Goal: Information Seeking & Learning: Learn about a topic

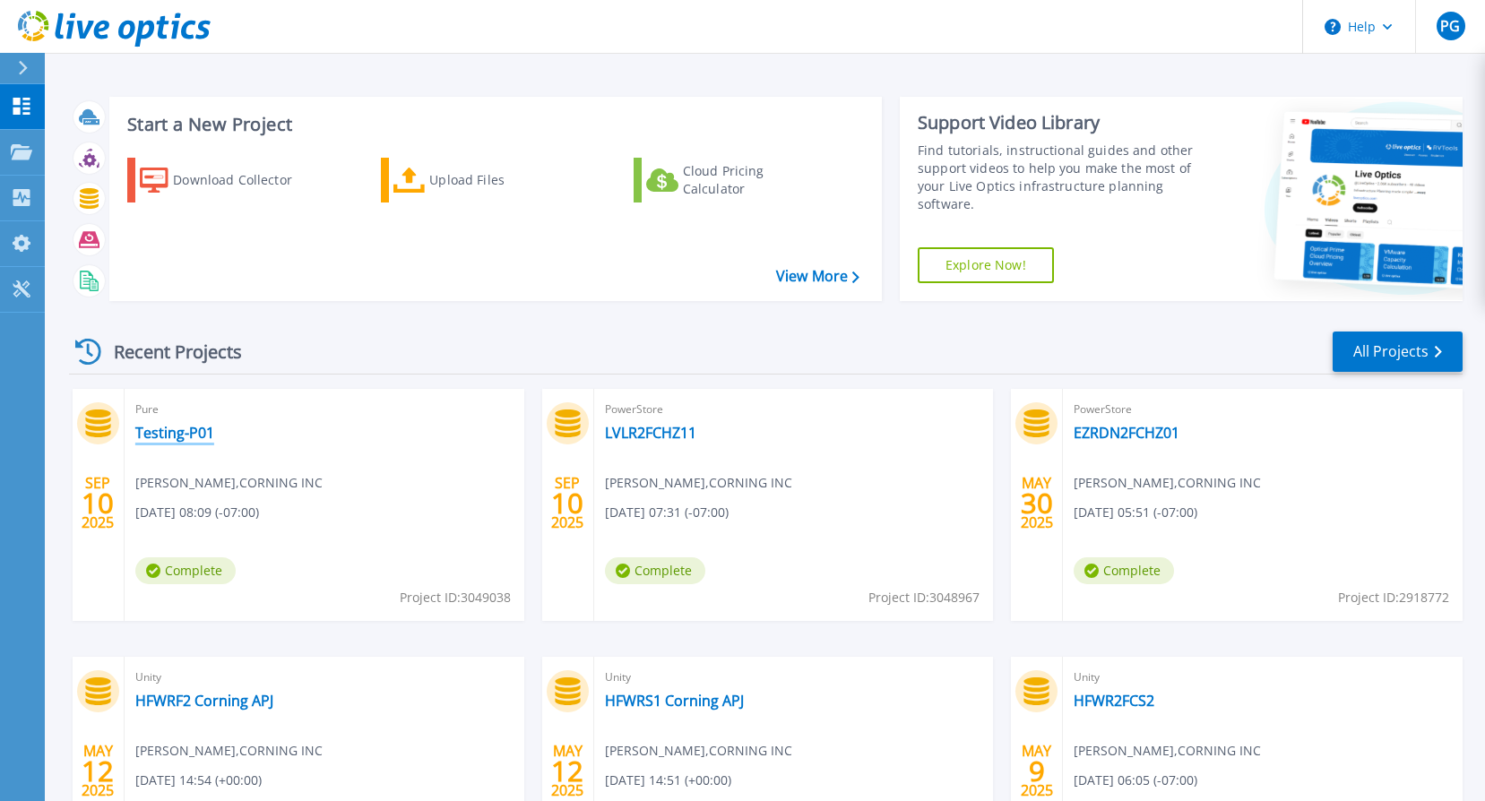
click at [179, 436] on link "Testing-P01" at bounding box center [174, 433] width 79 height 18
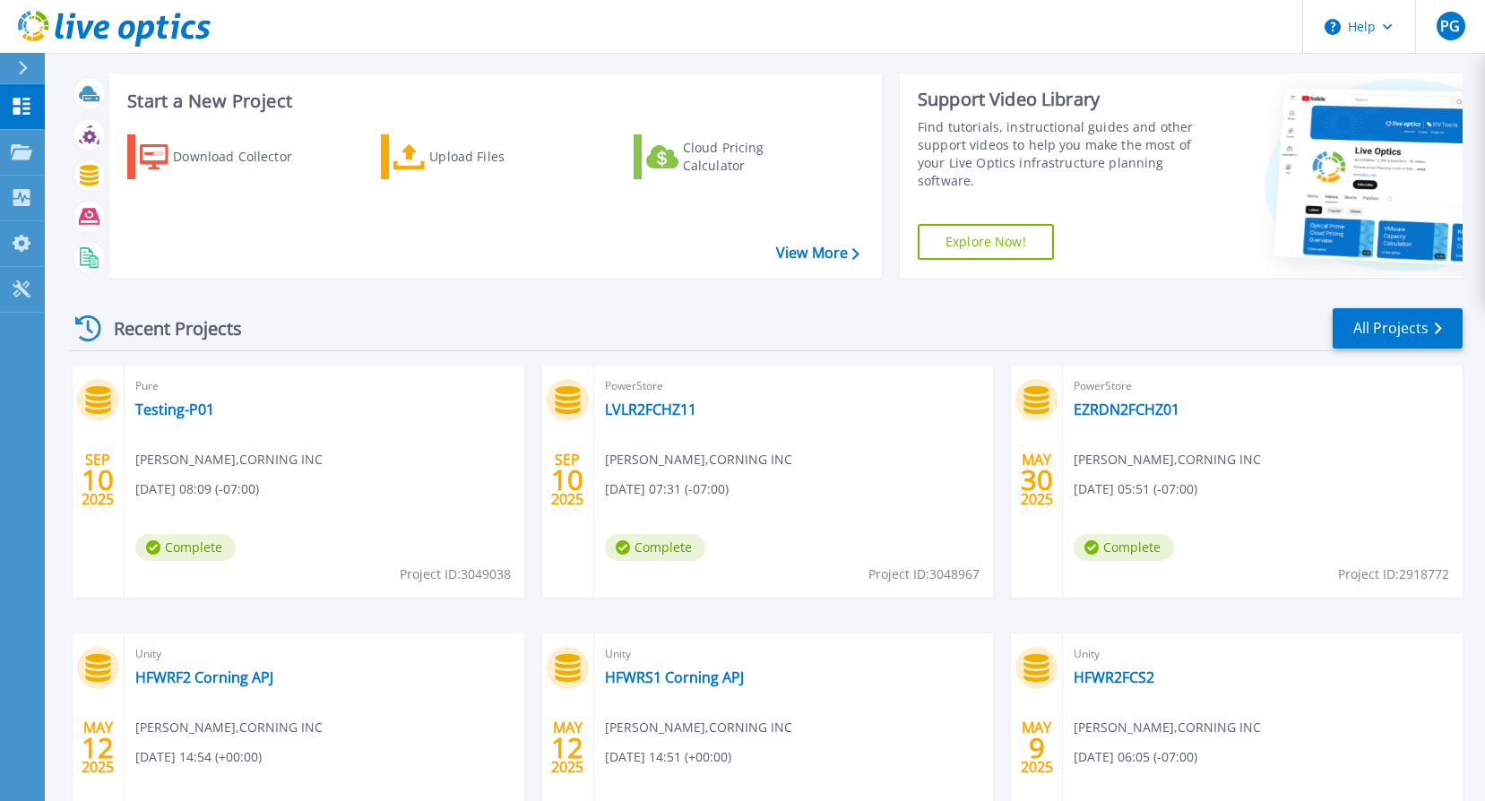
scroll to position [13, 0]
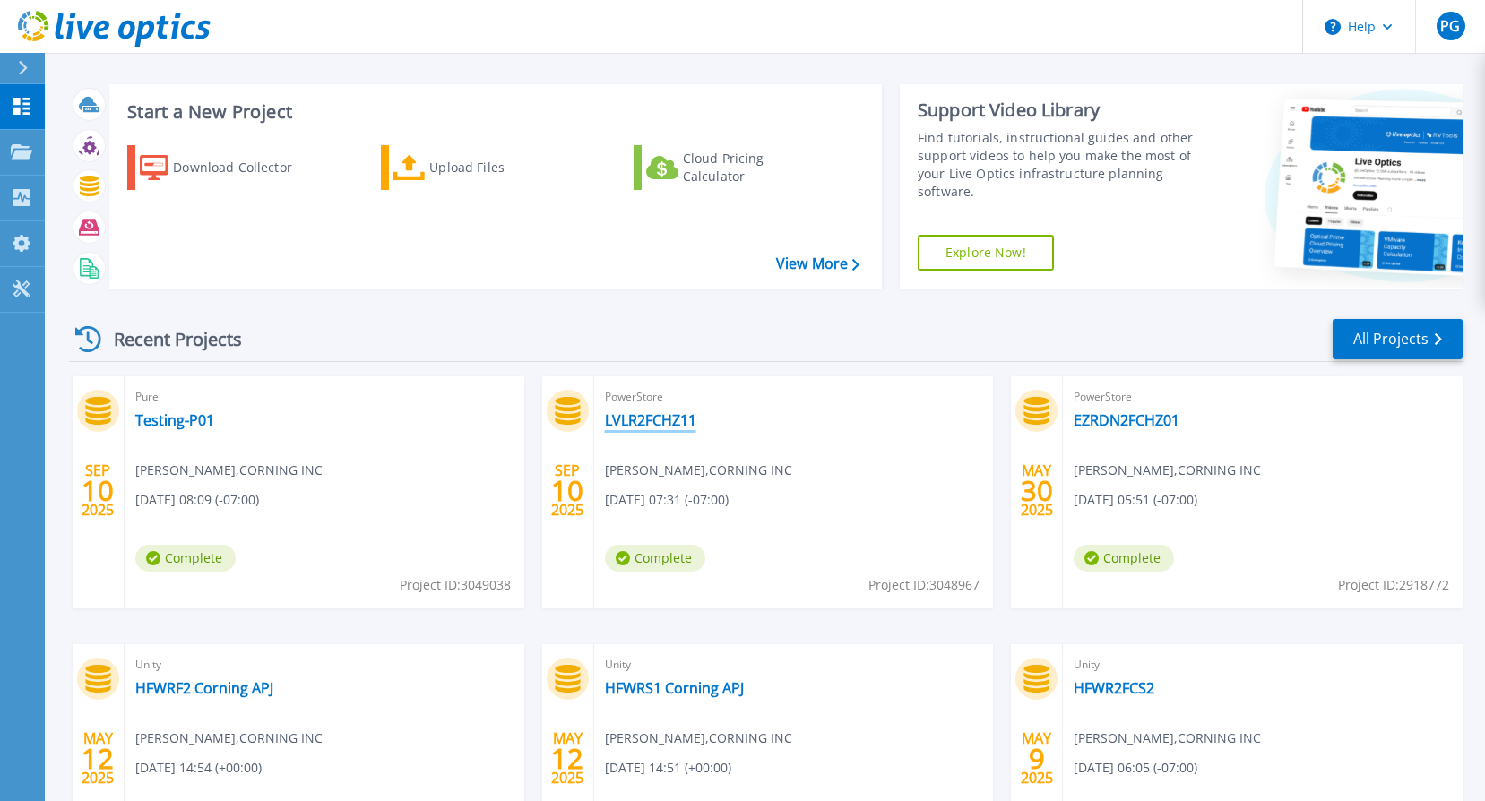
click at [664, 414] on link "LVLR2FCHZ11" at bounding box center [650, 420] width 91 height 18
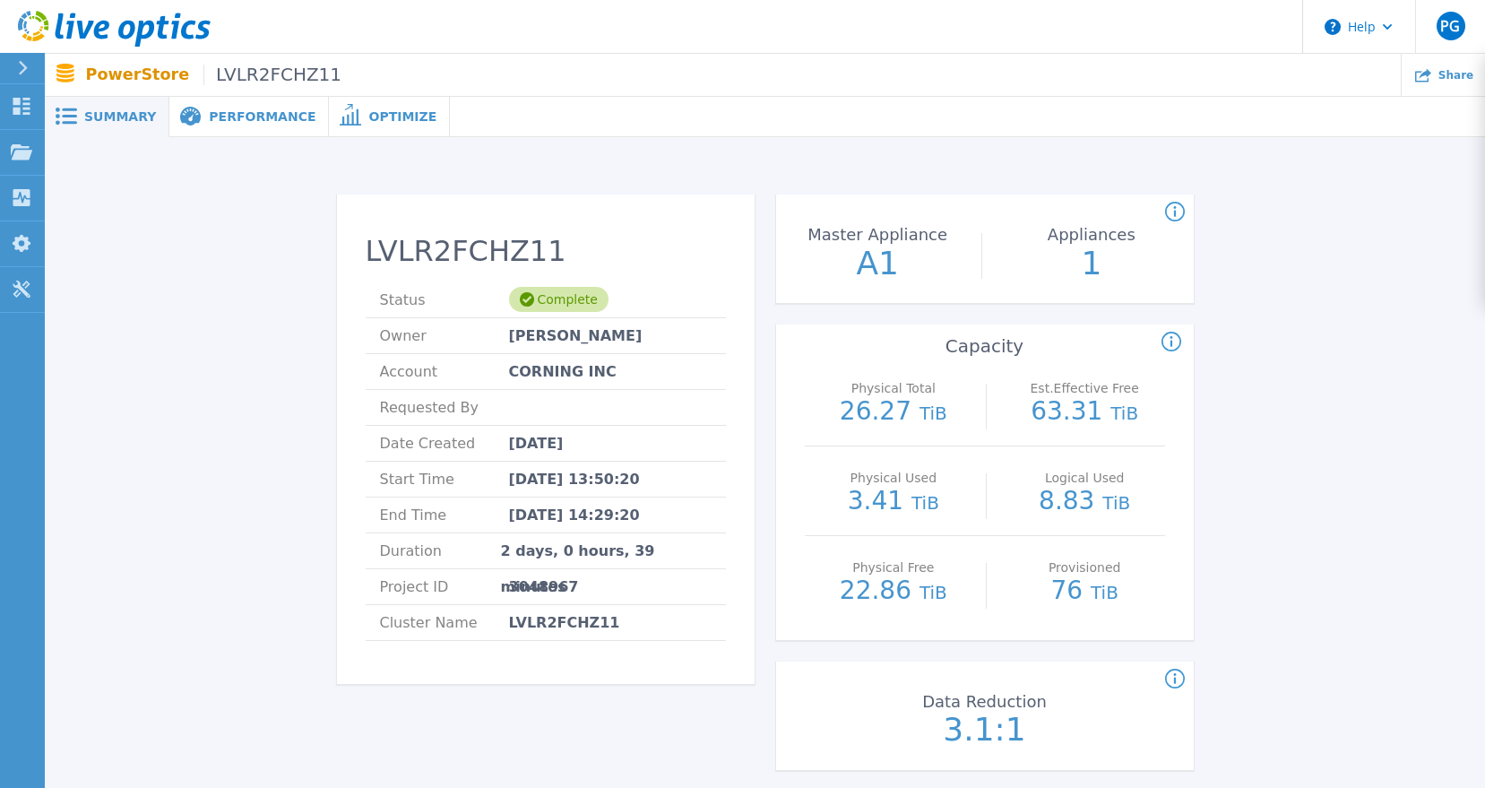
click at [240, 112] on span "Performance" at bounding box center [262, 116] width 107 height 13
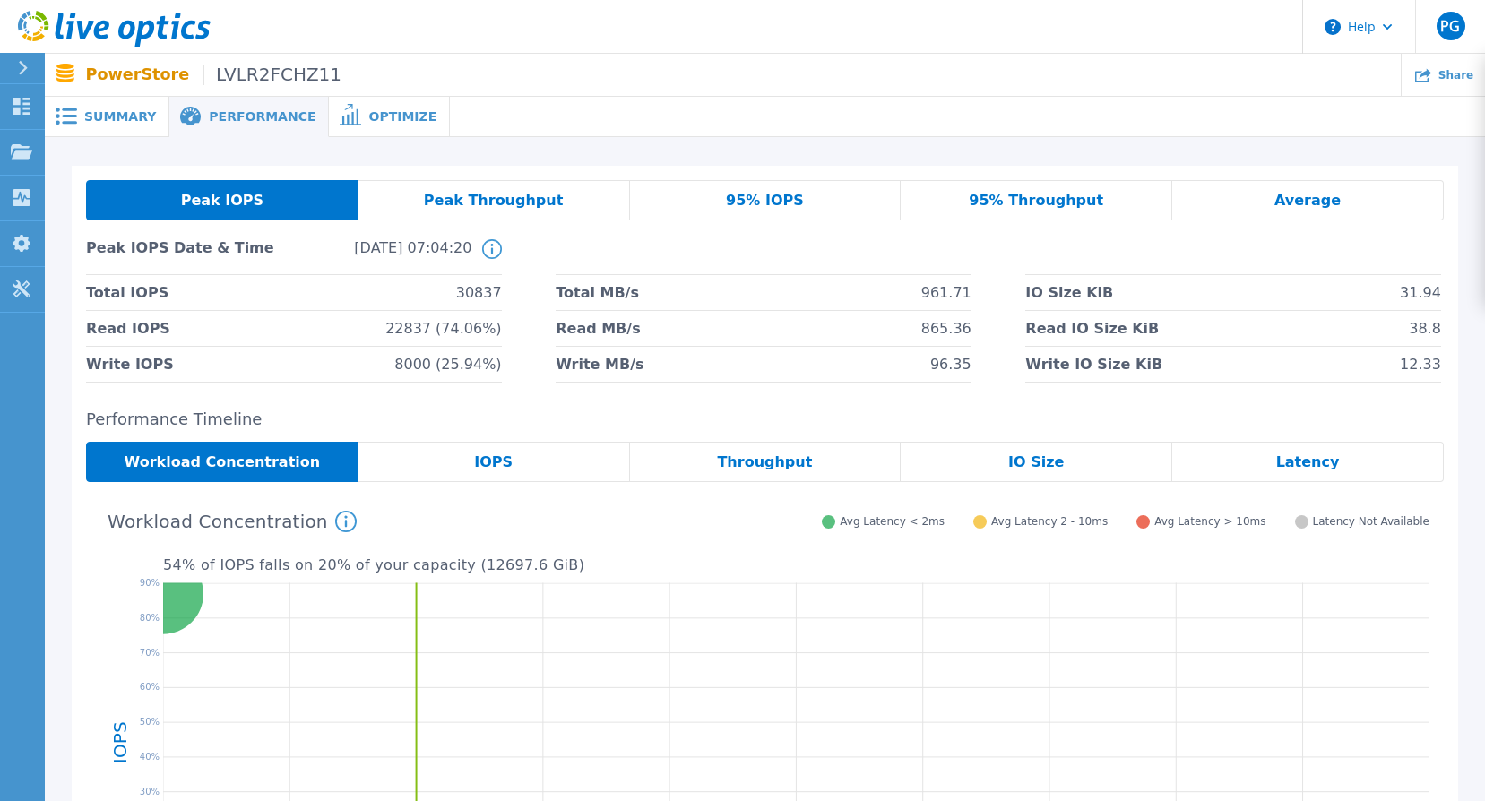
click at [690, 463] on div "Throughput" at bounding box center [766, 462] width 272 height 40
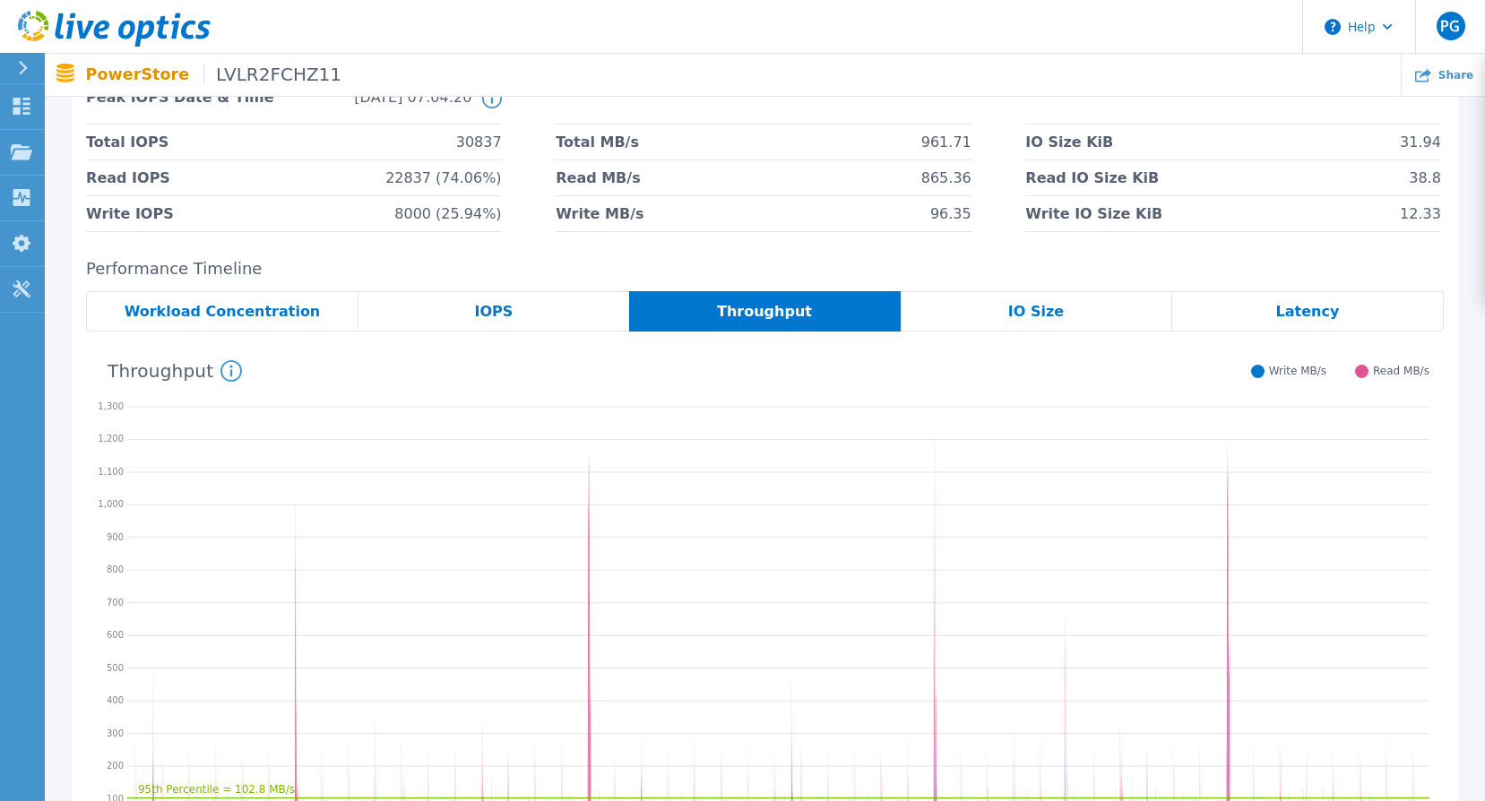
scroll to position [179, 0]
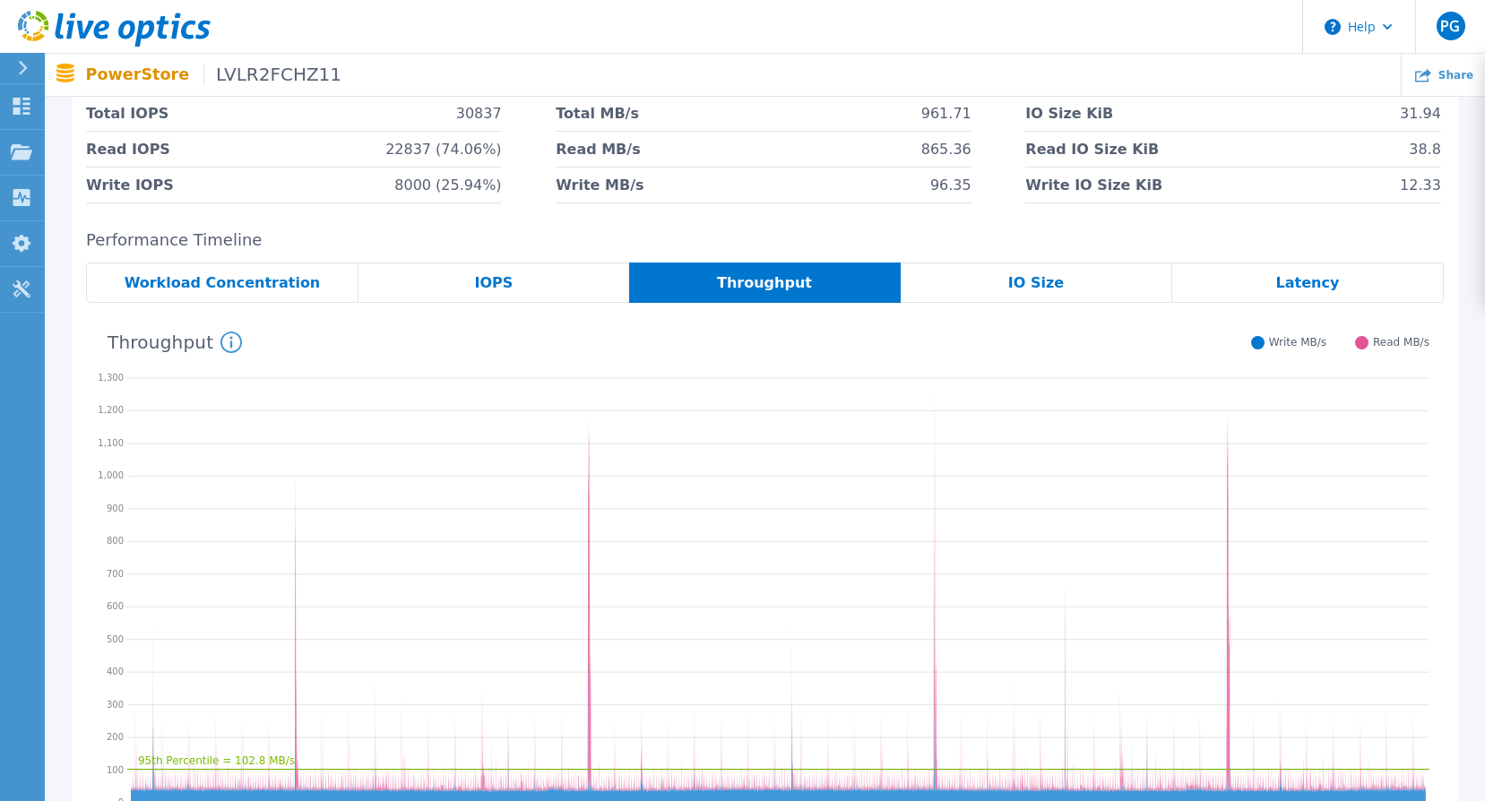
click at [481, 290] on span "IOPS" at bounding box center [494, 283] width 39 height 14
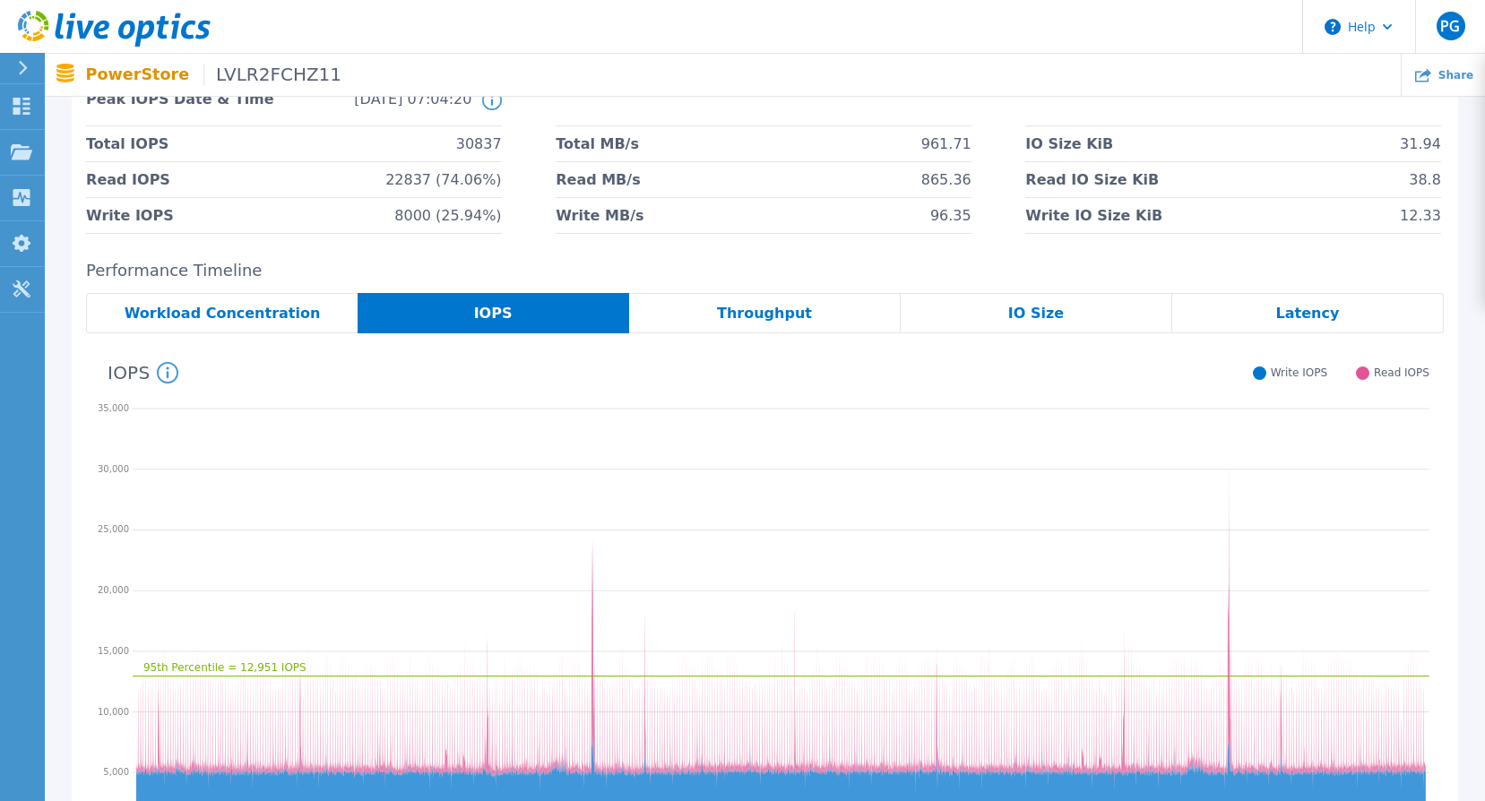
scroll to position [127, 0]
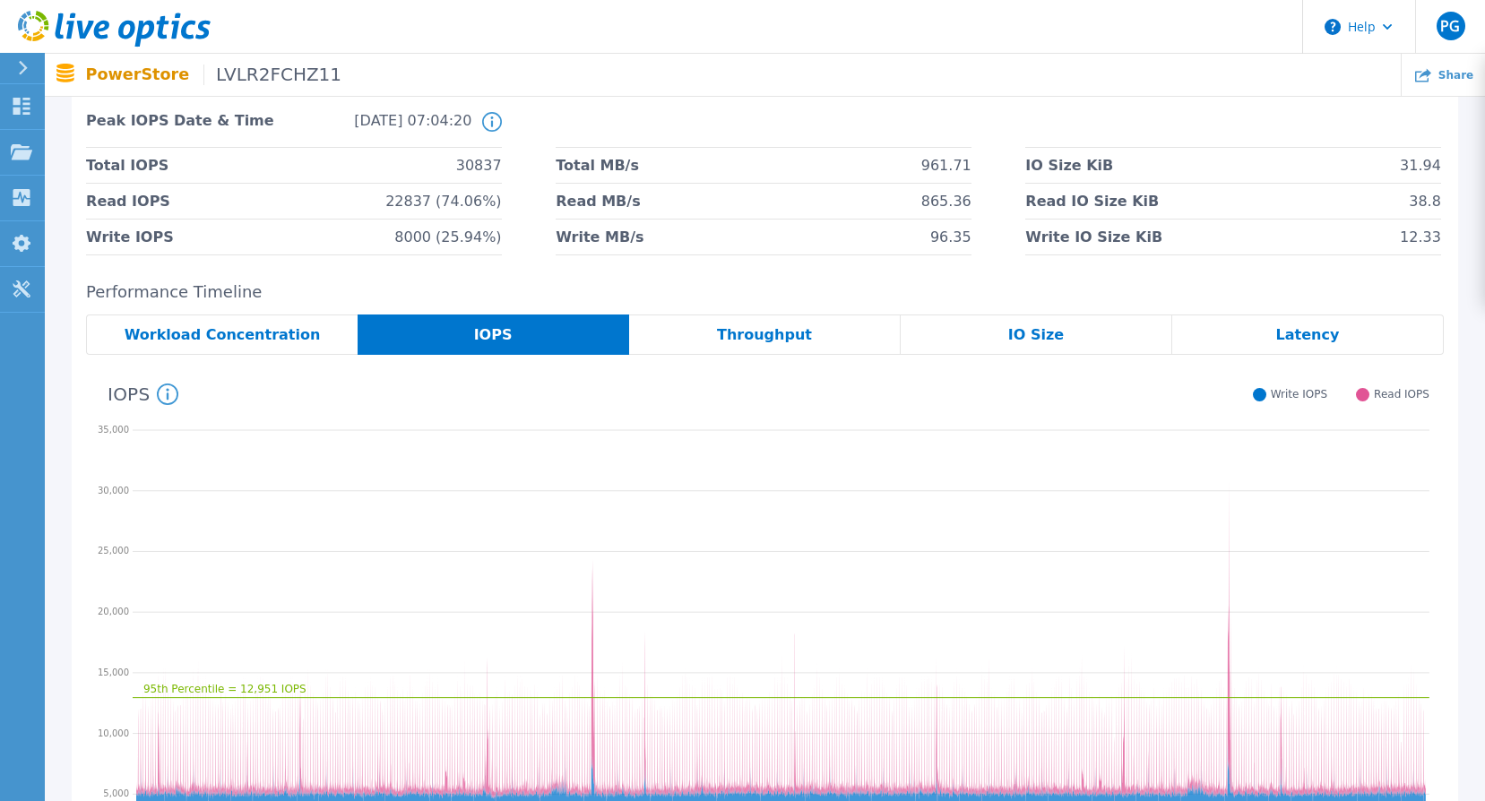
click at [1104, 332] on div "IO Size" at bounding box center [1037, 335] width 272 height 40
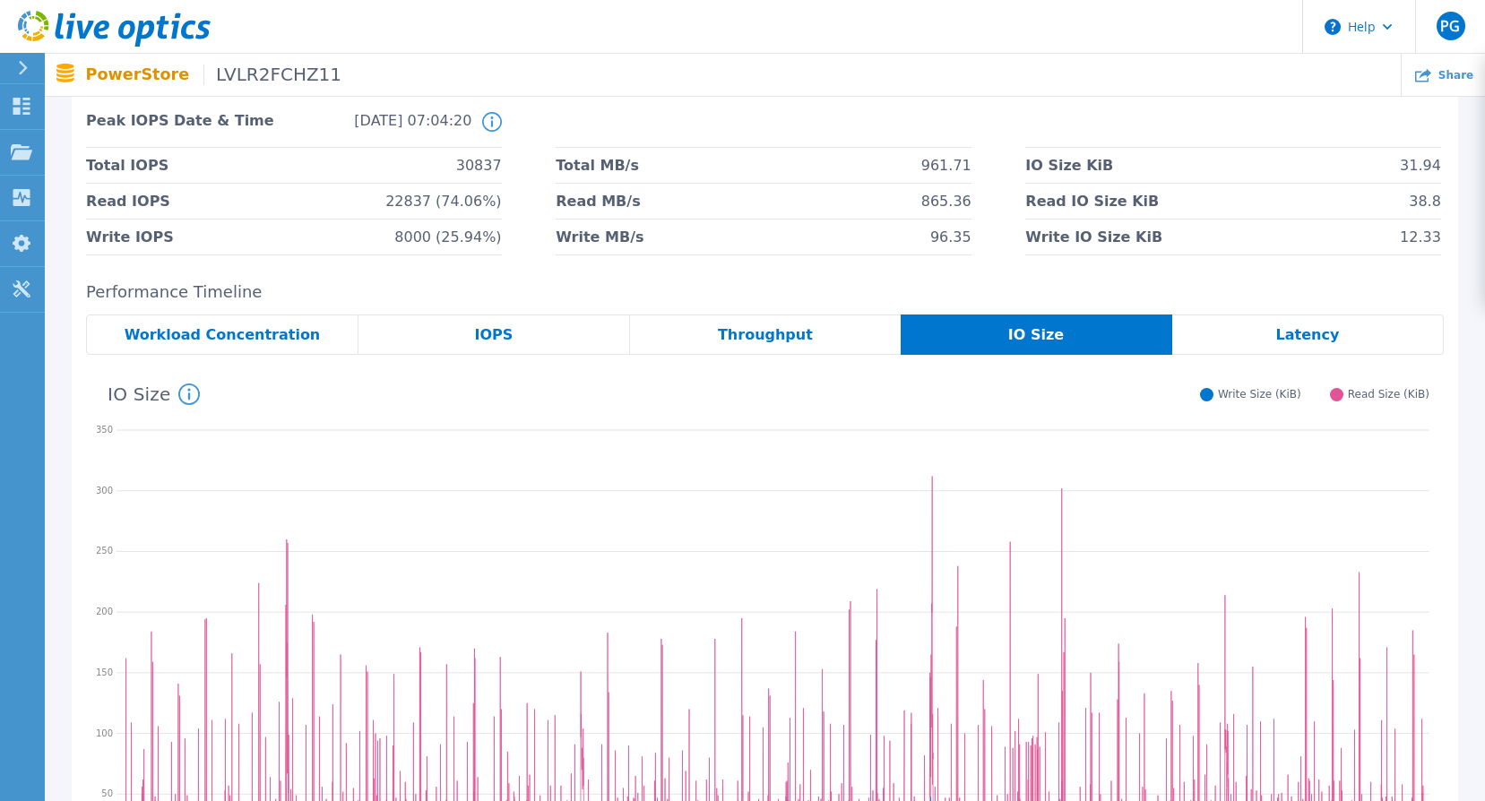
click at [1297, 332] on span "Latency" at bounding box center [1309, 335] width 64 height 14
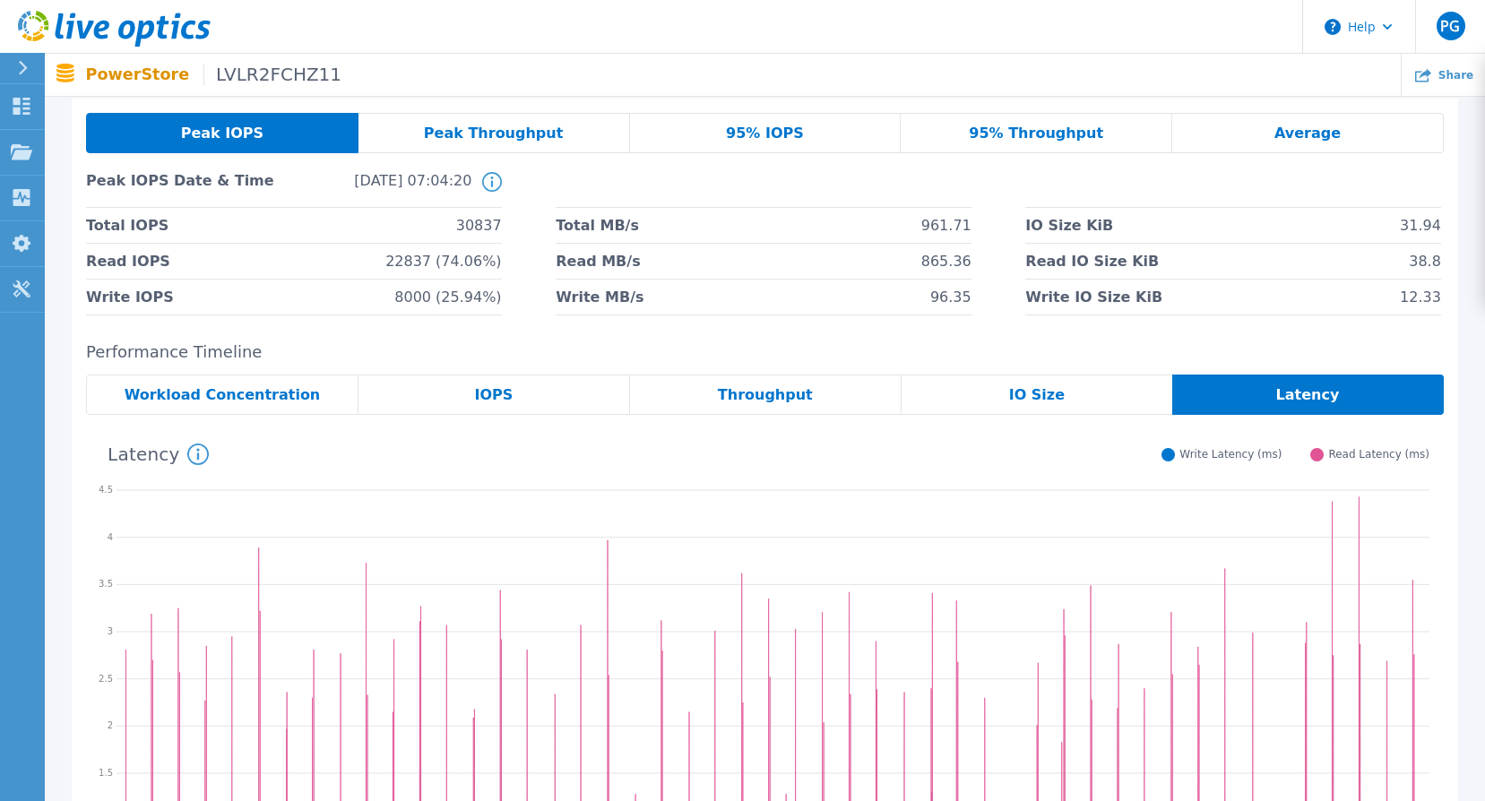
scroll to position [0, 0]
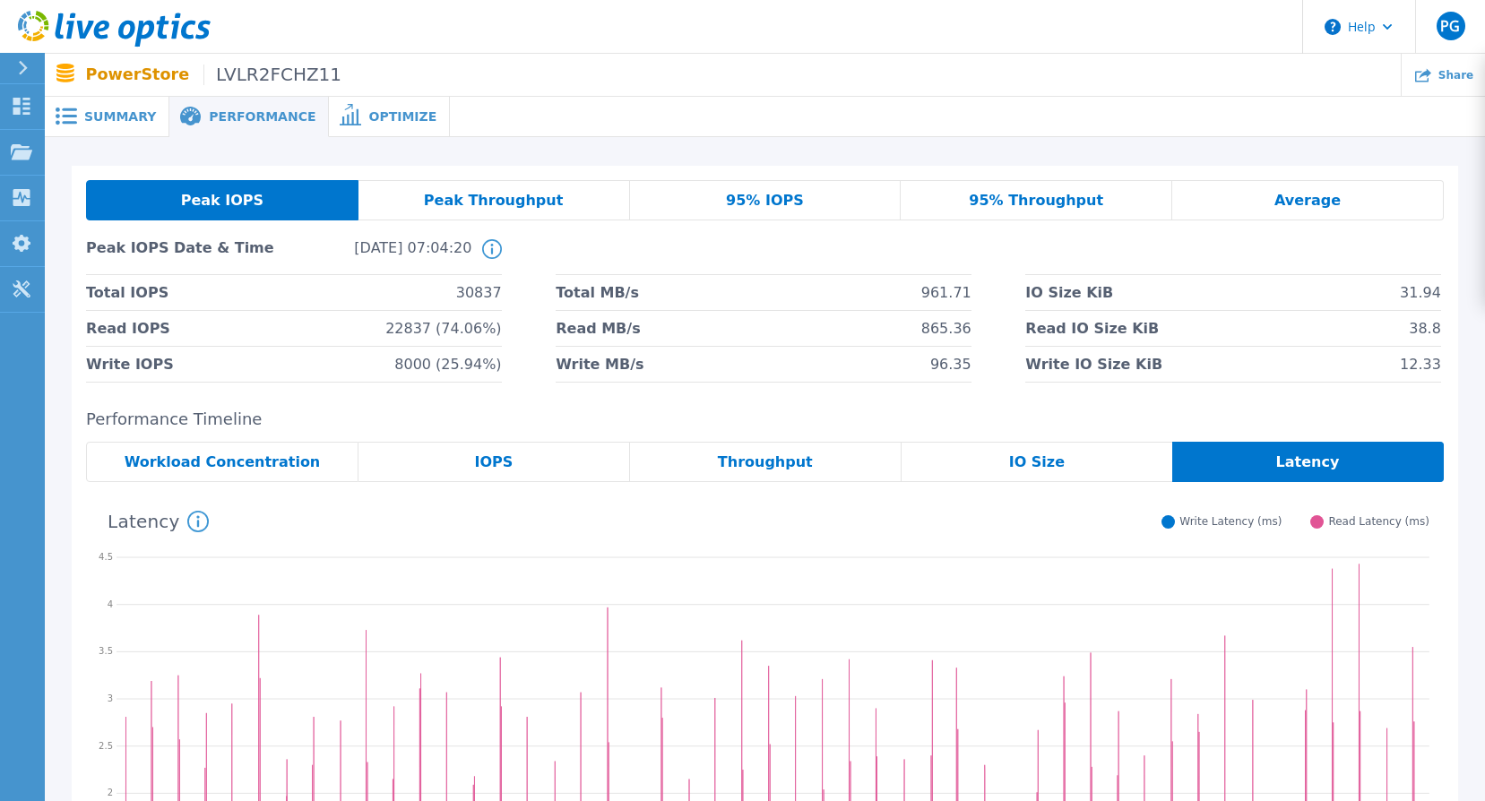
click at [336, 113] on span at bounding box center [348, 116] width 39 height 17
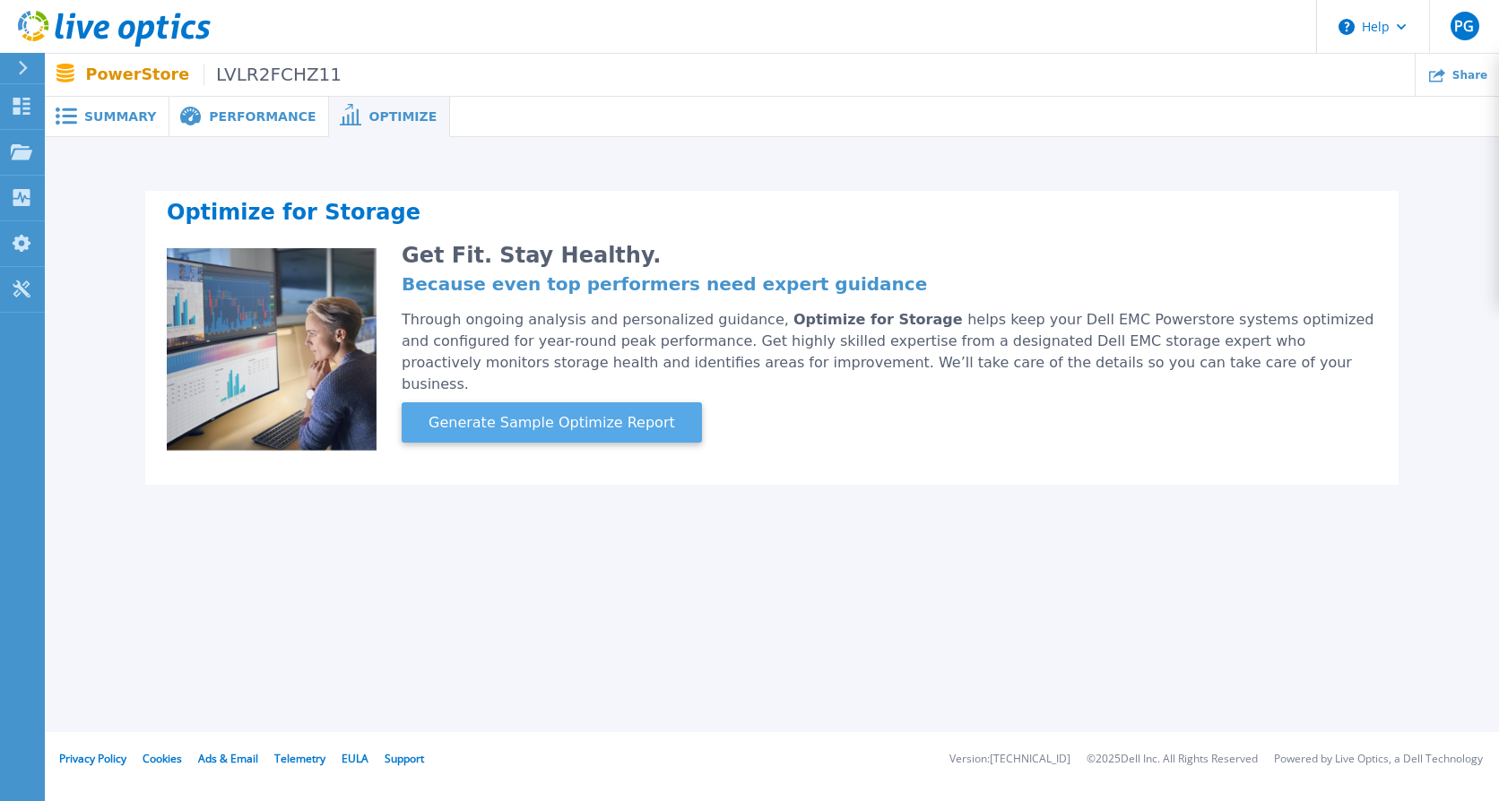
click at [498, 412] on span "Generate Sample Optimize Report" at bounding box center [551, 423] width 261 height 22
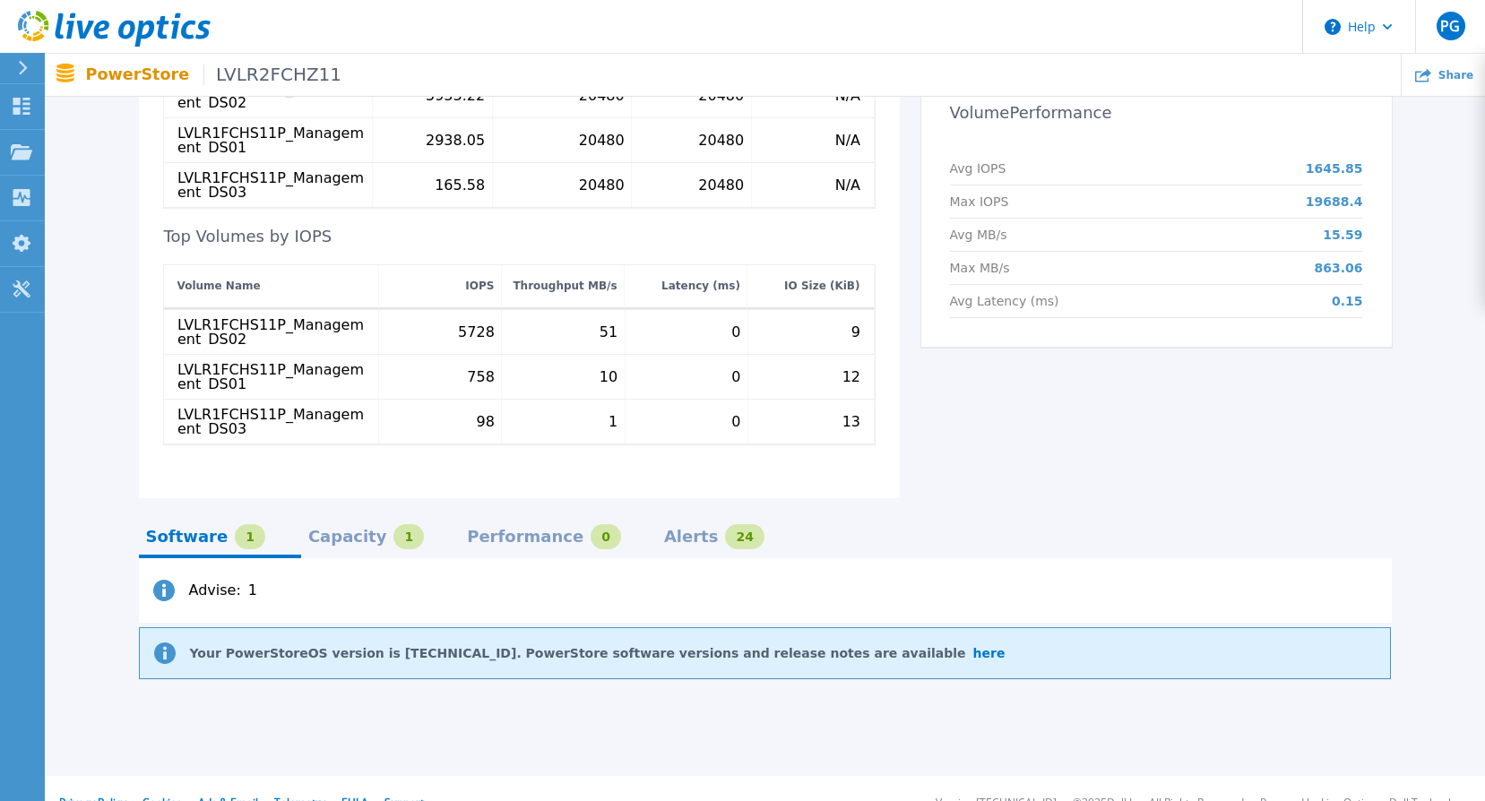
scroll to position [776, 0]
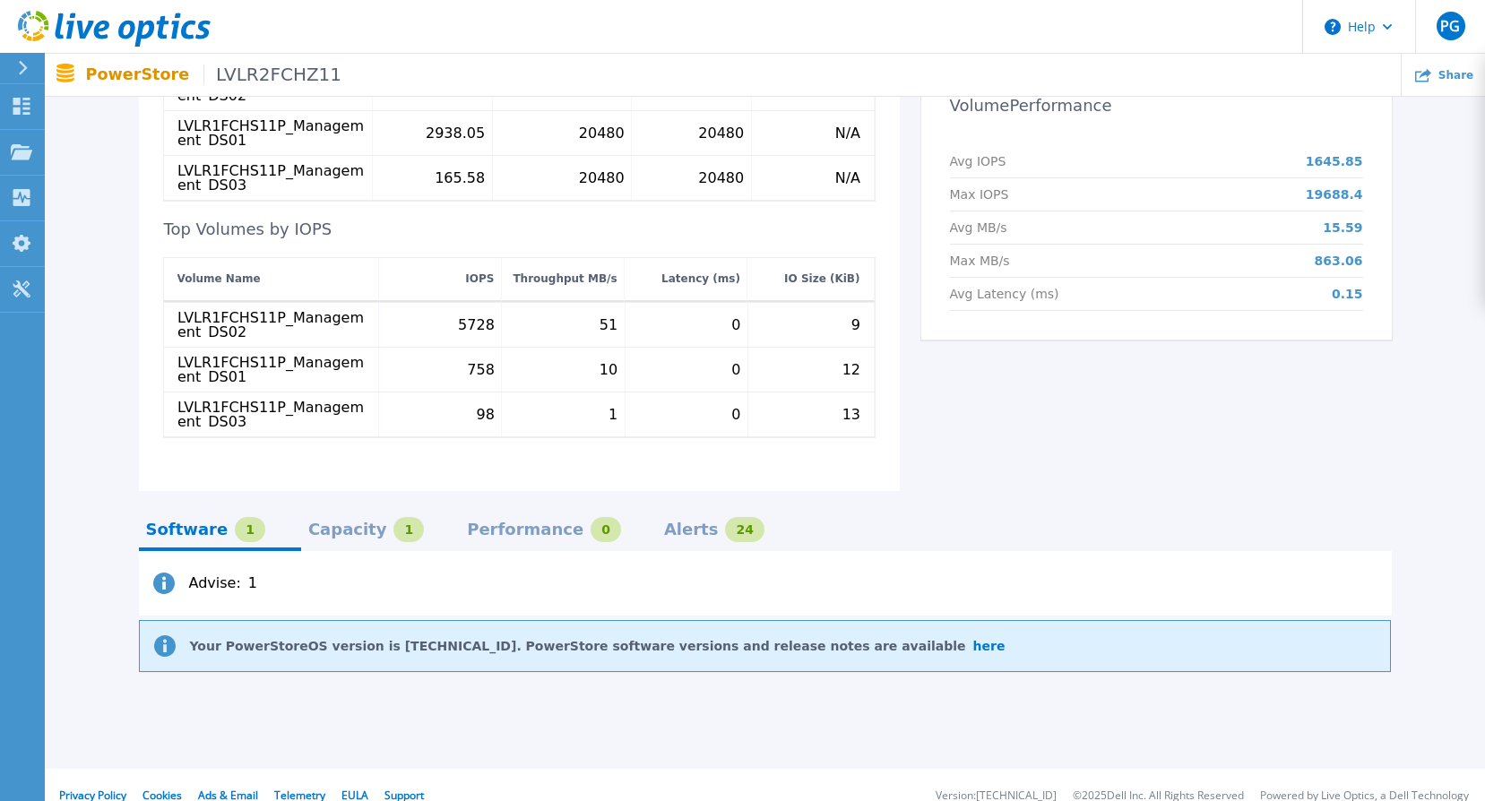
click at [490, 523] on div "Performance" at bounding box center [525, 530] width 117 height 14
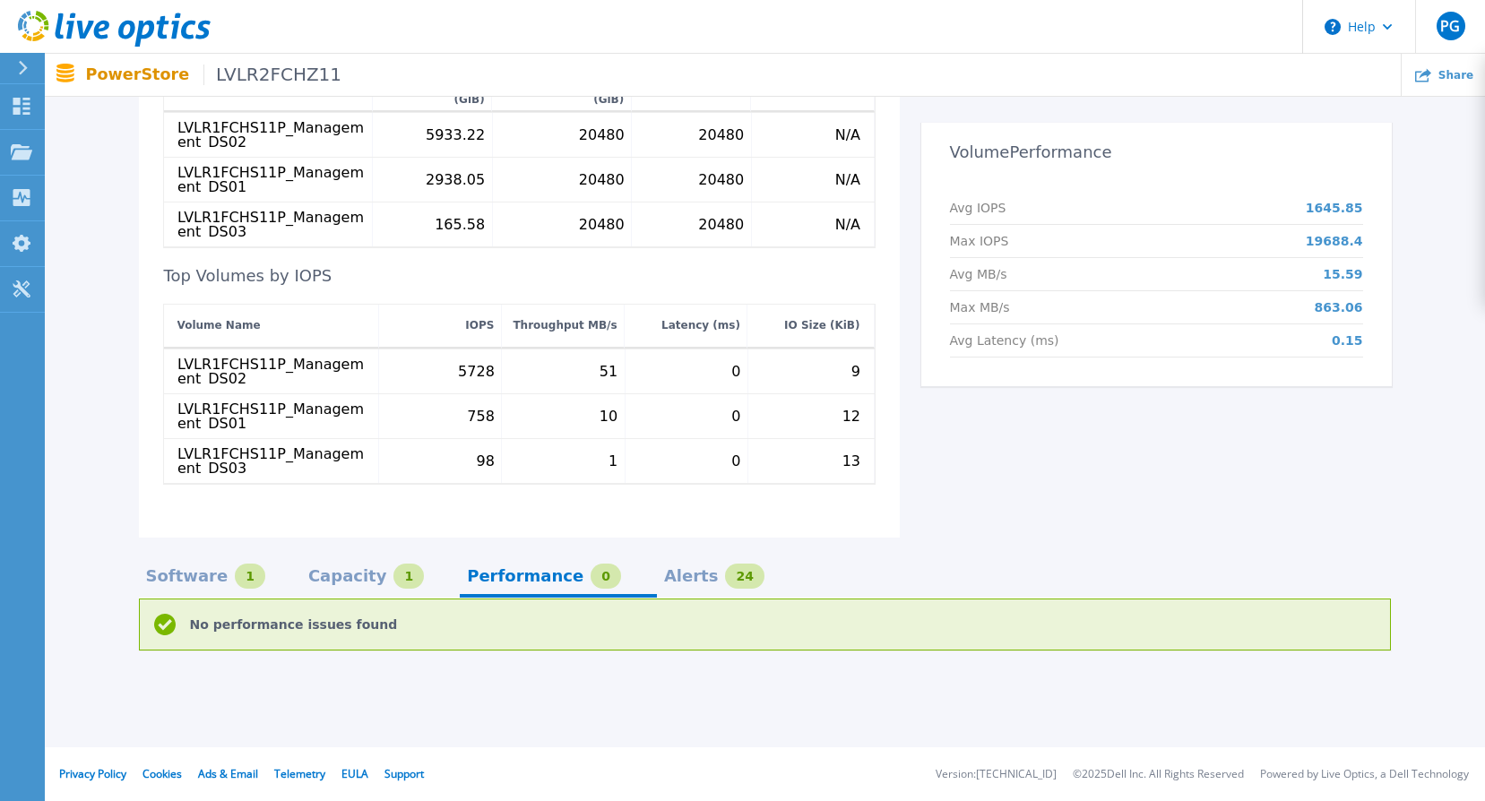
scroll to position [708, 0]
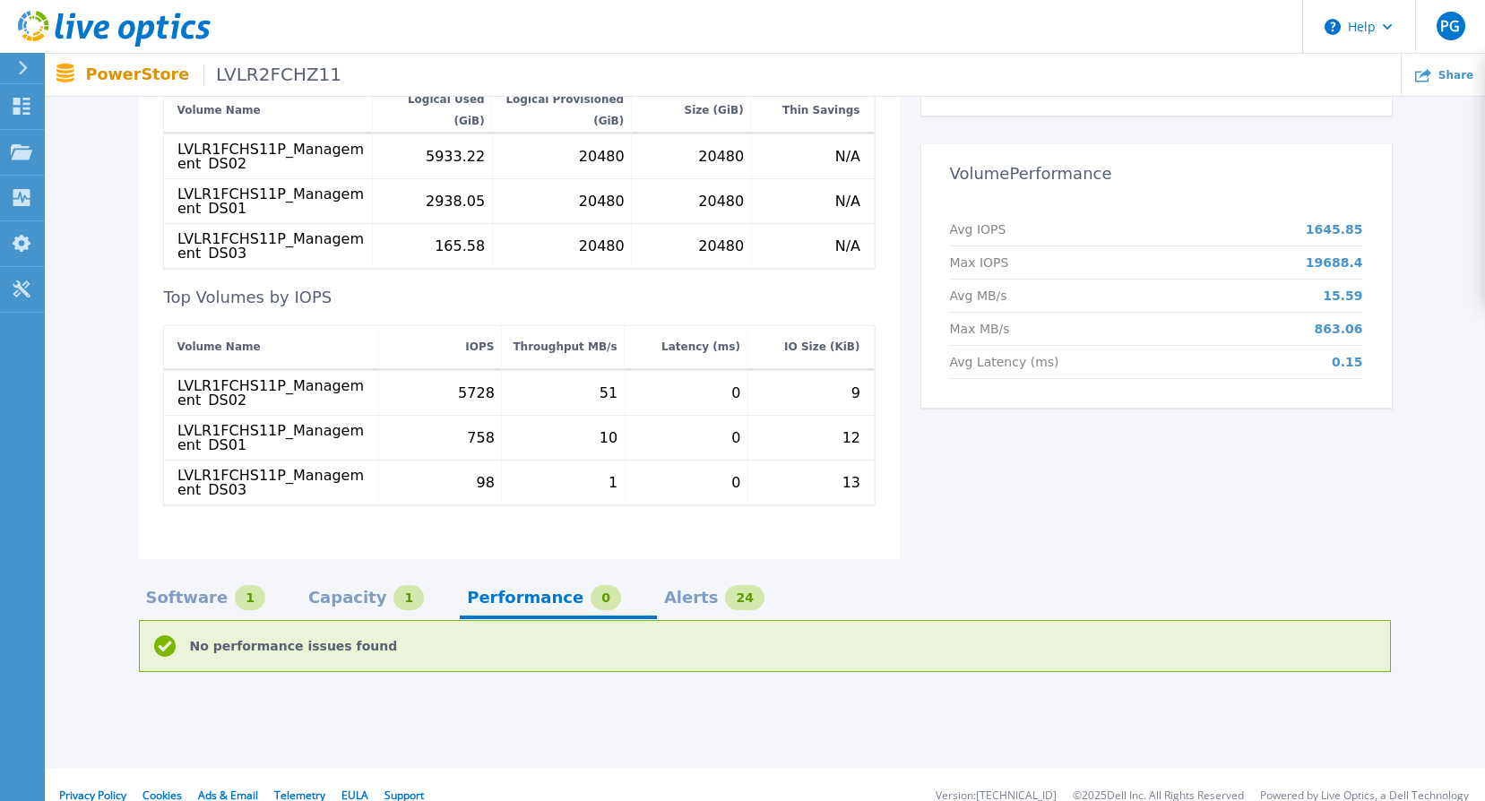
click at [314, 591] on div "Capacity" at bounding box center [347, 598] width 79 height 14
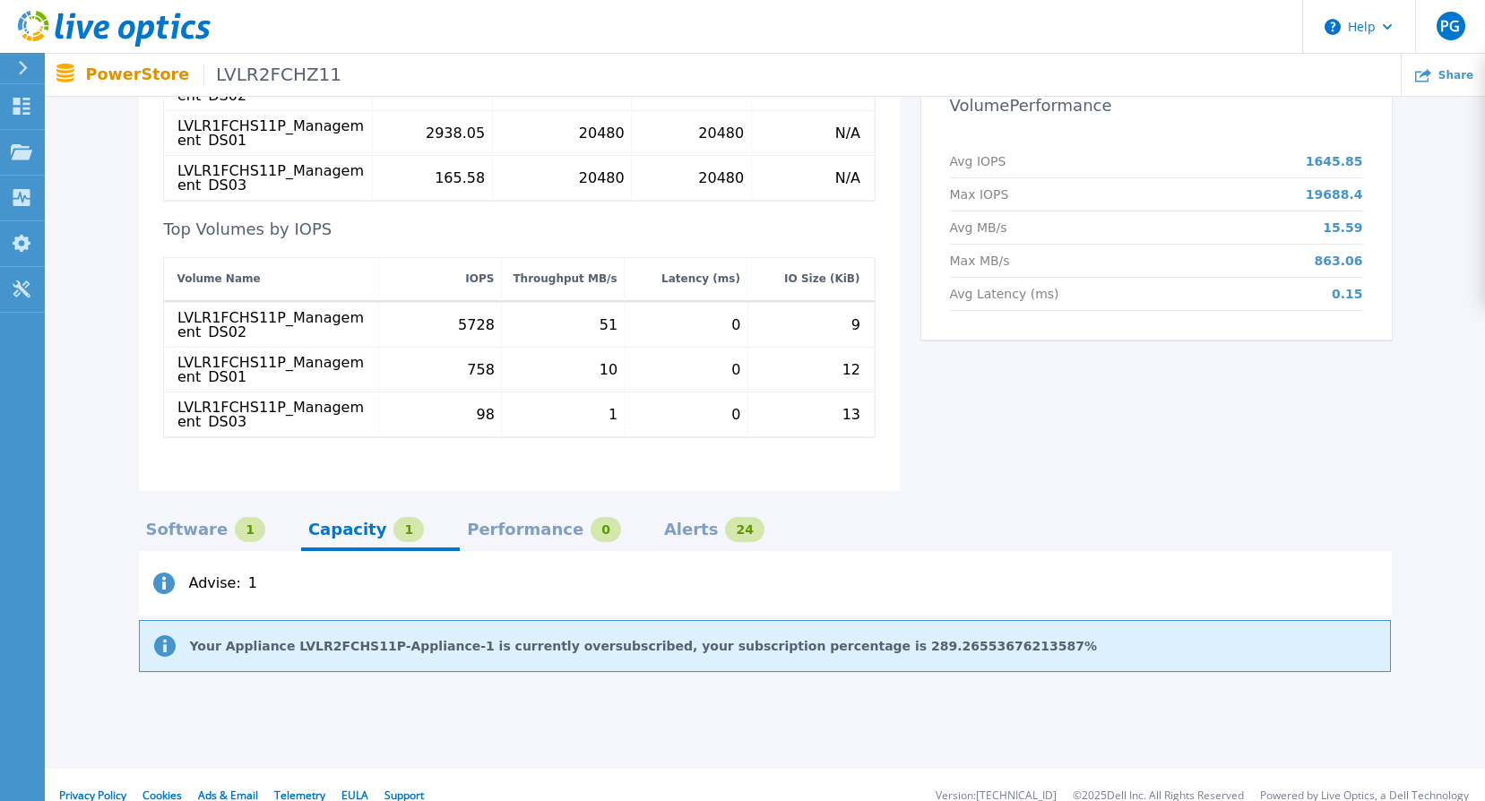
click at [196, 523] on div "Software" at bounding box center [187, 530] width 82 height 14
click at [664, 517] on div "Alerts 24" at bounding box center [714, 529] width 100 height 25
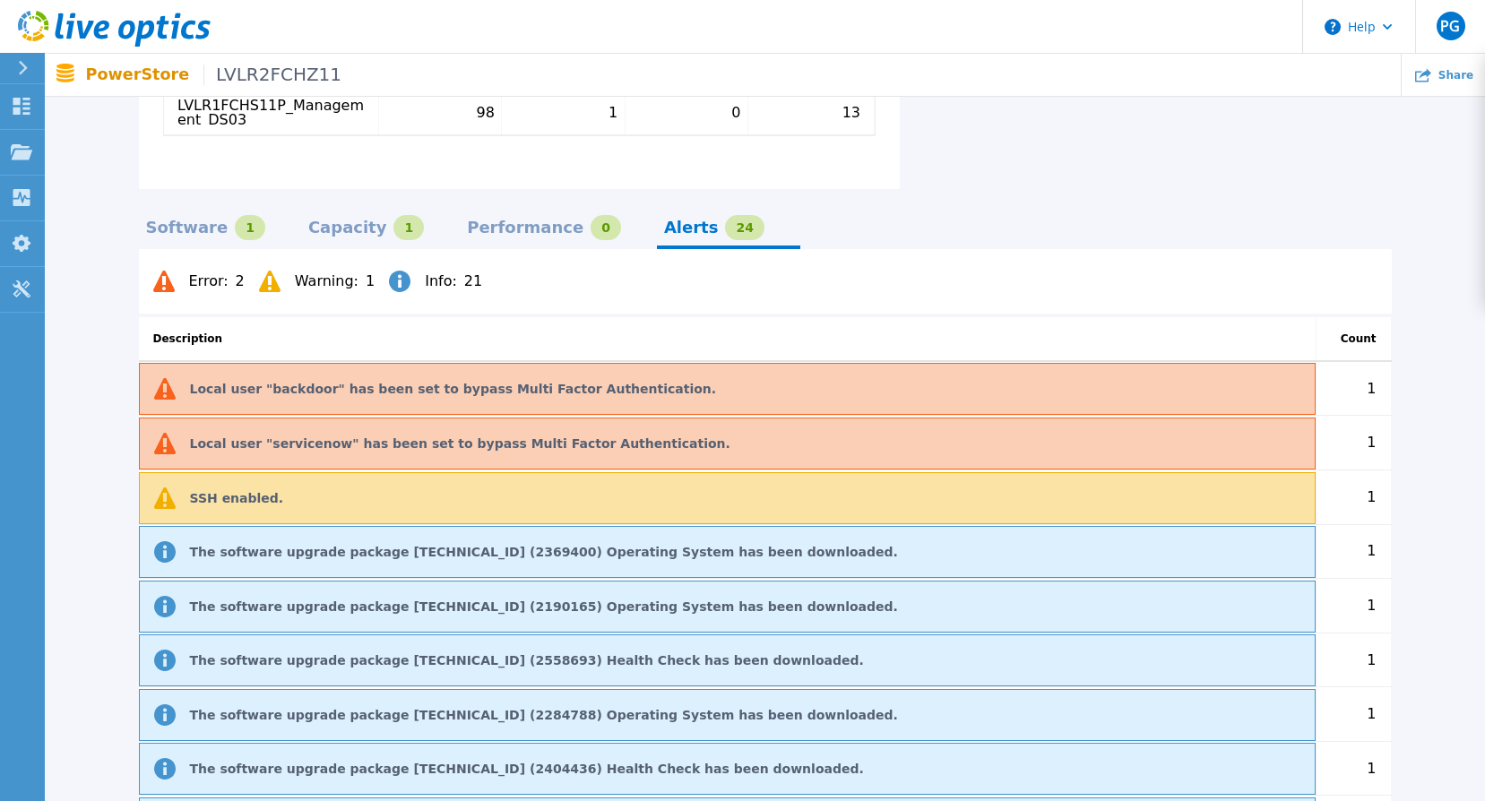
scroll to position [1045, 0]
